Goal: Communication & Community: Answer question/provide support

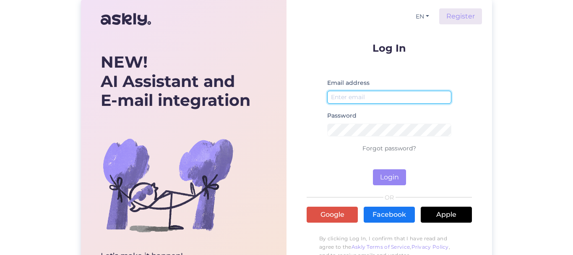
click at [367, 94] on input "email" at bounding box center [389, 97] width 124 height 13
type input "д"
type input "[EMAIL_ADDRESS][DOMAIN_NAME]"
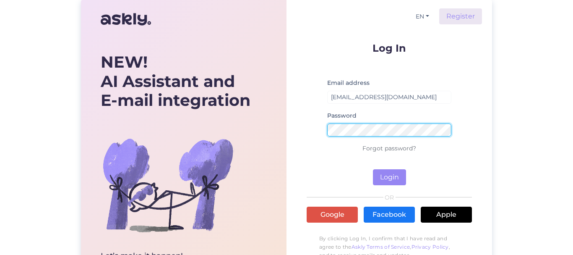
click at [373, 169] on button "Login" at bounding box center [389, 177] width 33 height 16
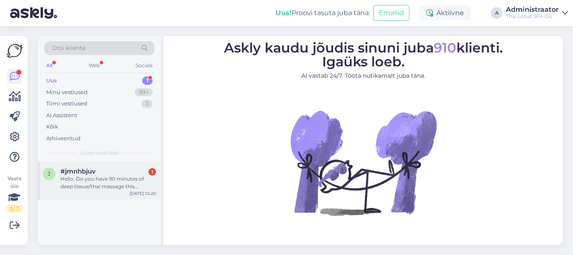
drag, startPoint x: 108, startPoint y: 182, endPoint x: 155, endPoint y: 182, distance: 47.0
click at [108, 182] on div "Hello. Do you have 90 minutes of deep tissue/thai massage this morning?" at bounding box center [108, 182] width 96 height 15
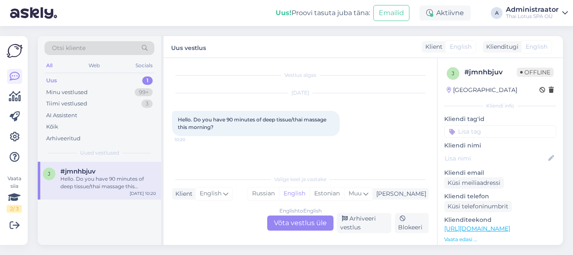
click at [295, 223] on div "English to English Võta vestlus üle" at bounding box center [300, 222] width 66 height 15
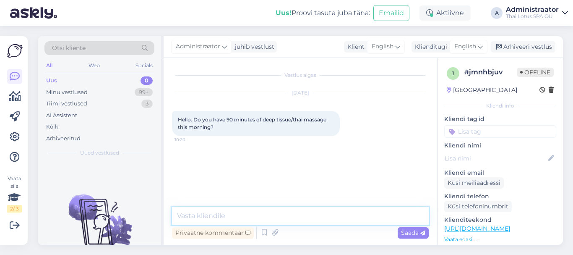
click at [260, 217] on textarea at bounding box center [300, 216] width 257 height 18
type textarea "Hello!"
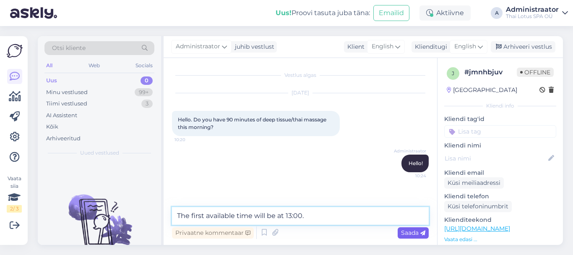
type textarea "The first available time will be at 13:00."
click at [419, 234] on span "Saada" at bounding box center [413, 233] width 24 height 8
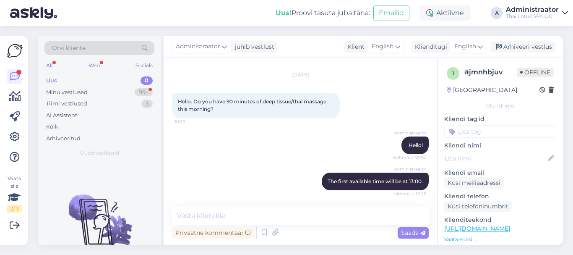
scroll to position [126, 0]
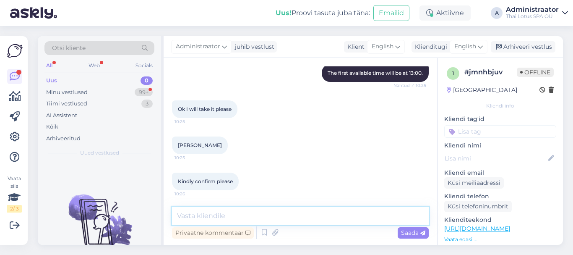
click at [218, 219] on textarea at bounding box center [300, 216] width 257 height 18
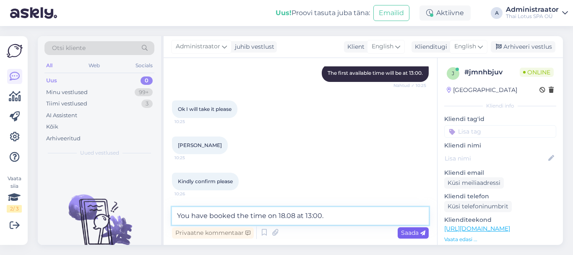
type textarea "You have booked the time on 18.08 at 13:00."
click at [412, 230] on span "Saada" at bounding box center [413, 233] width 24 height 8
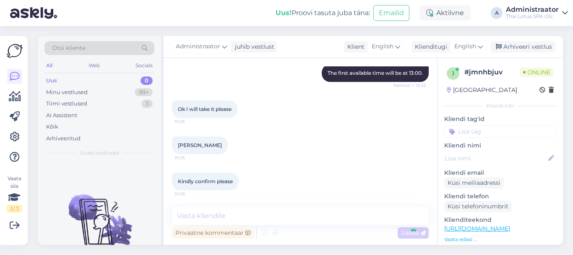
scroll to position [162, 0]
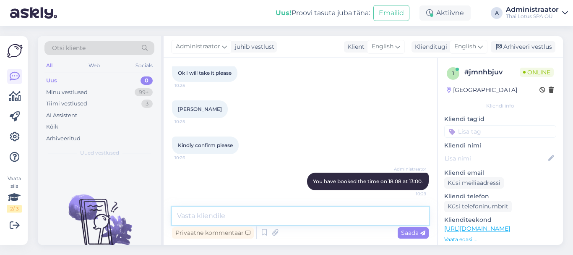
click at [355, 214] on textarea at bounding box center [300, 216] width 257 height 18
type textarea "Than you! See you soon!"
click at [410, 234] on span "Saada" at bounding box center [413, 233] width 24 height 8
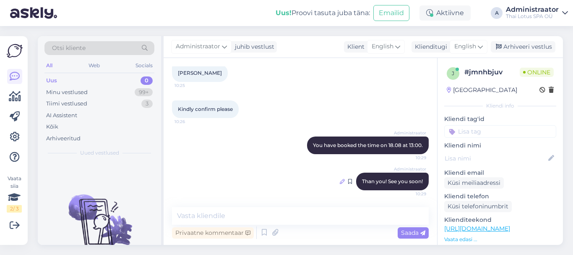
click at [340, 182] on icon at bounding box center [342, 181] width 5 height 5
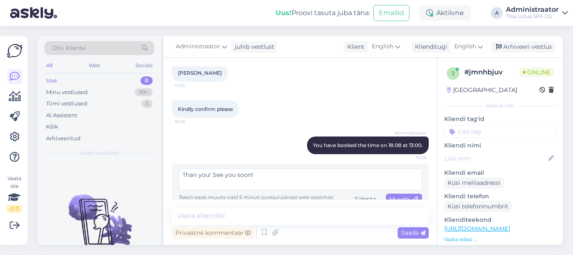
click at [198, 175] on textarea "Than you! See you soon!" at bounding box center [300, 179] width 243 height 22
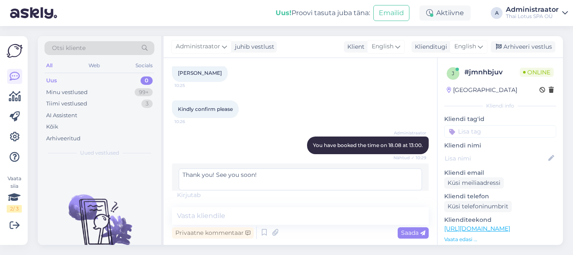
scroll to position [218, 0]
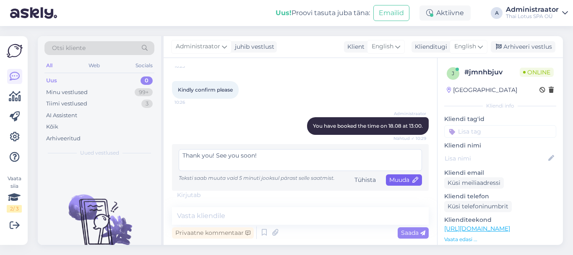
type textarea "Thank you! See you soon!"
click at [390, 181] on span "Muuda" at bounding box center [404, 180] width 29 height 8
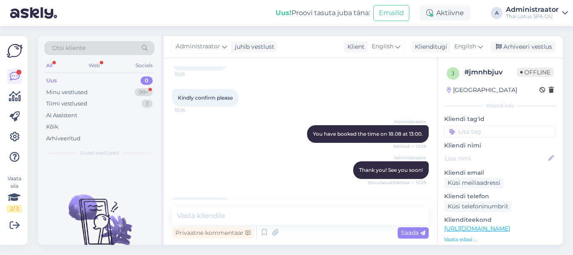
scroll to position [235, 0]
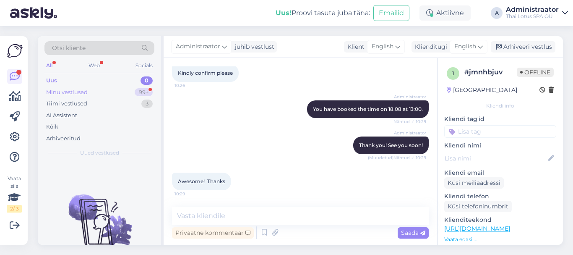
click at [74, 93] on div "Minu vestlused" at bounding box center [67, 92] width 42 height 8
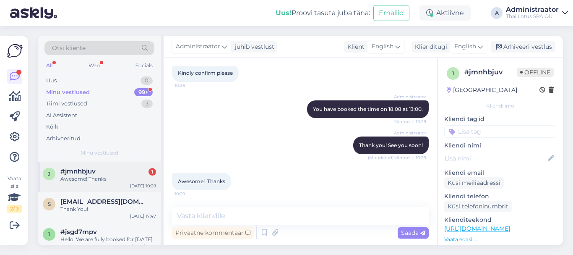
click at [85, 178] on div "Awesome! Thanks" at bounding box center [108, 179] width 96 height 8
click at [266, 213] on textarea at bounding box center [300, 216] width 257 height 18
